Goal: Information Seeking & Learning: Learn about a topic

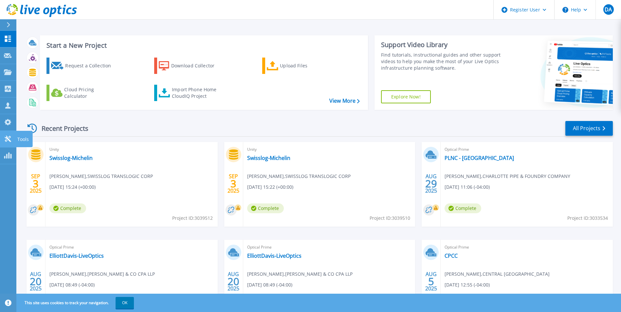
drag, startPoint x: 7, startPoint y: 141, endPoint x: 9, endPoint y: 138, distance: 3.5
click at [7, 141] on icon at bounding box center [8, 139] width 8 height 6
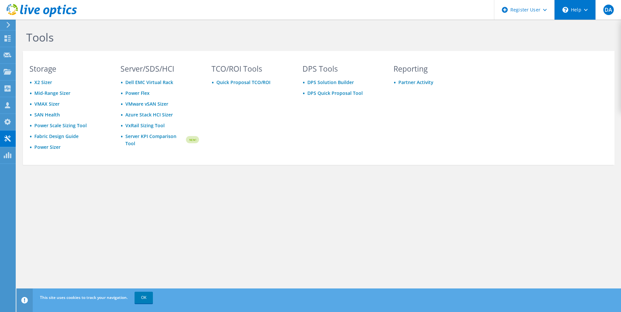
click at [589, 14] on div "\n Help" at bounding box center [574, 10] width 41 height 20
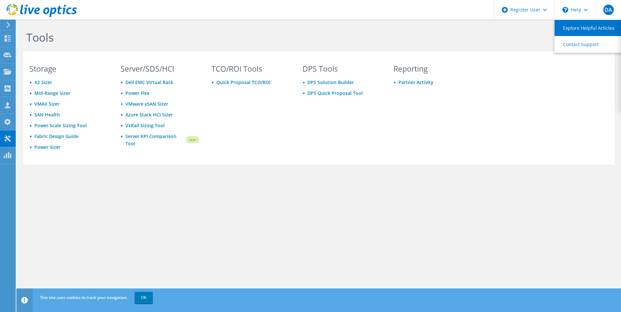
click at [584, 27] on link "Explore Helpful Articles" at bounding box center [591, 28] width 73 height 16
